Goal: Check status

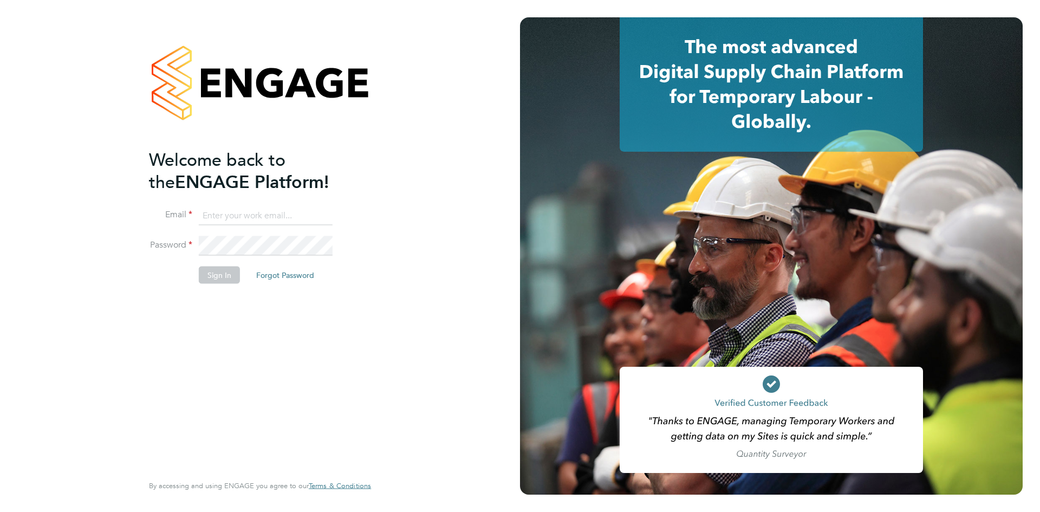
type input "[EMAIL_ADDRESS][DOMAIN_NAME]"
click at [227, 273] on button "Sign In" at bounding box center [219, 274] width 41 height 17
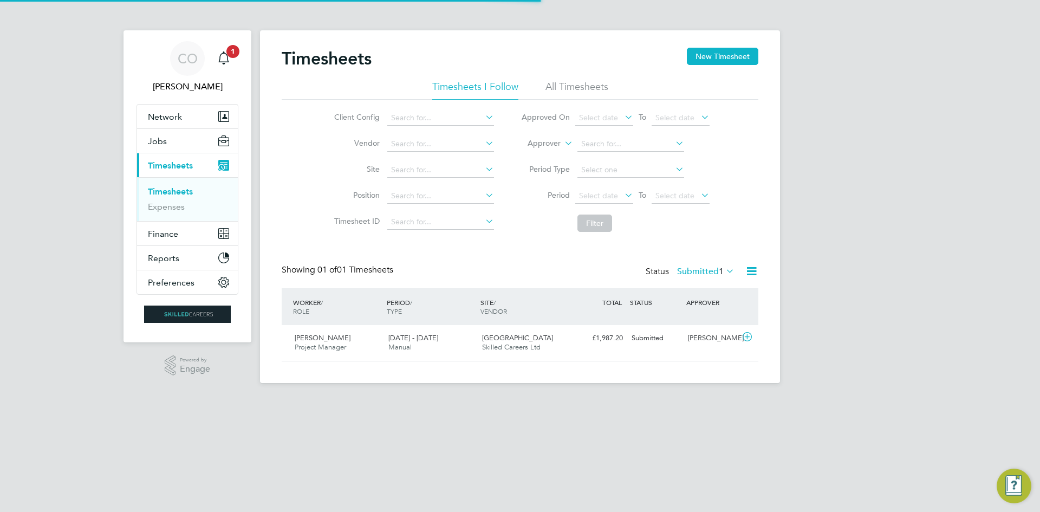
scroll to position [28, 94]
click at [224, 55] on icon "Main navigation" at bounding box center [223, 57] width 13 height 13
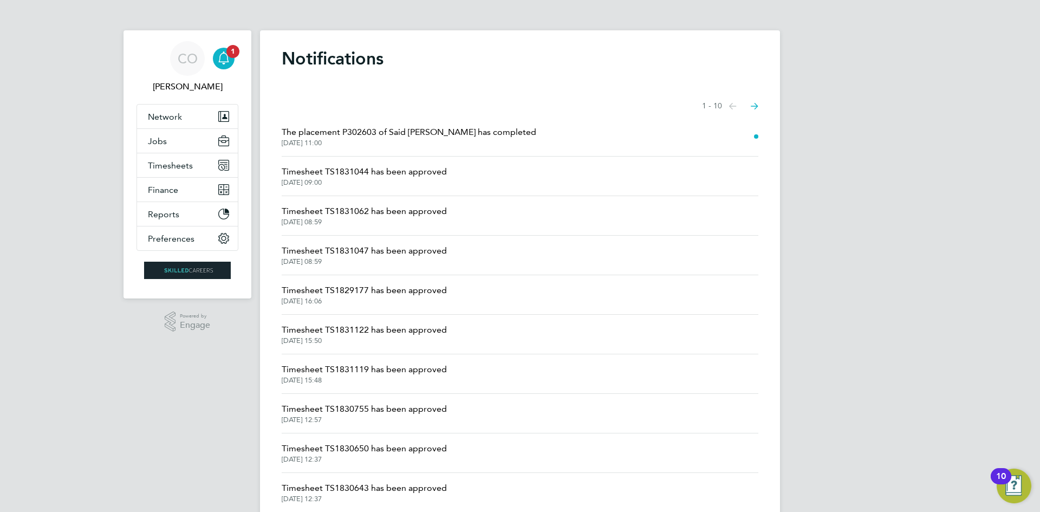
click at [353, 171] on span "Timesheet TS1831044 has been approved" at bounding box center [364, 171] width 165 height 13
